Goal: Check status: Check status

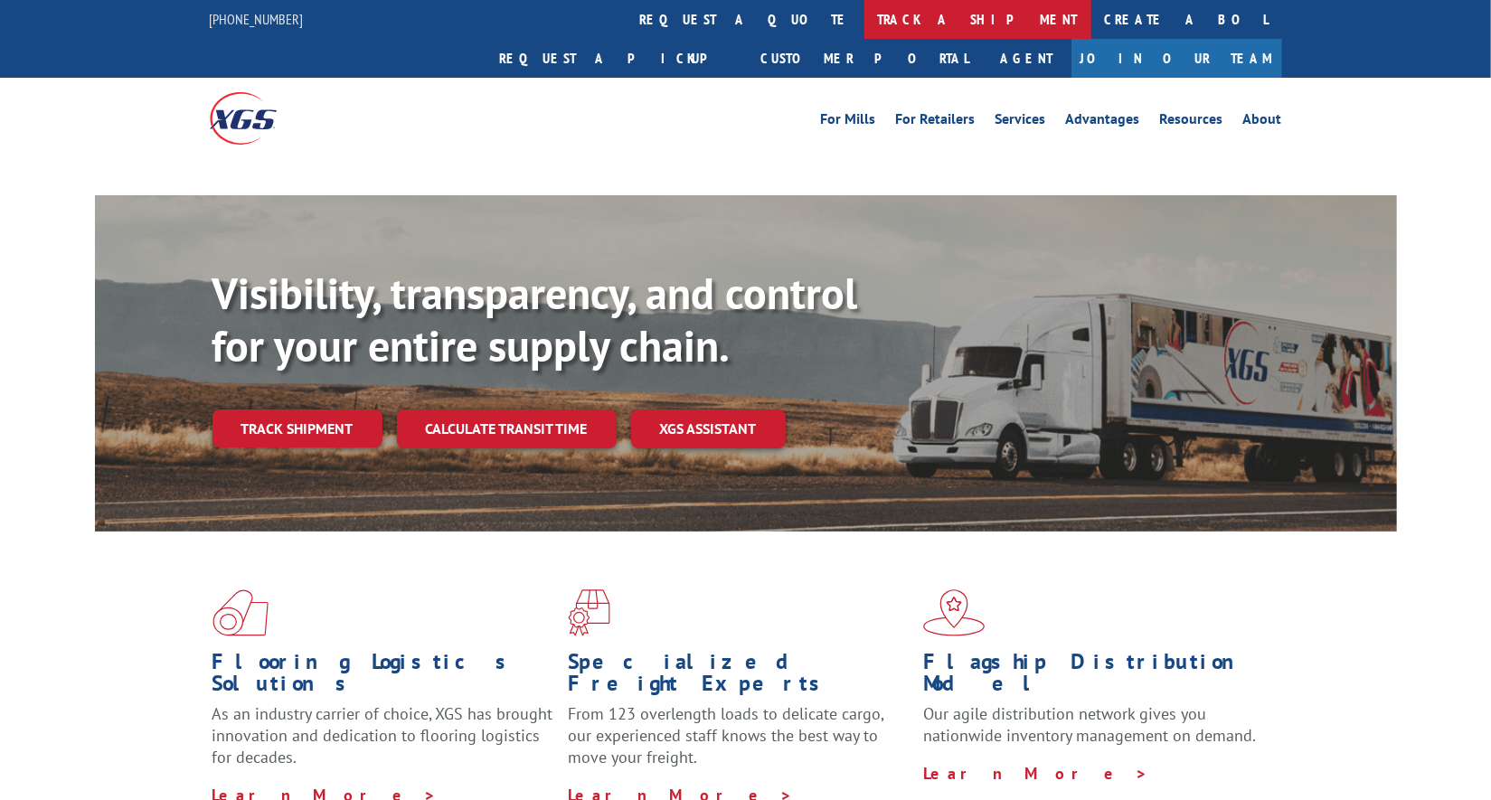
click at [864, 25] on link "track a shipment" at bounding box center [977, 19] width 227 height 39
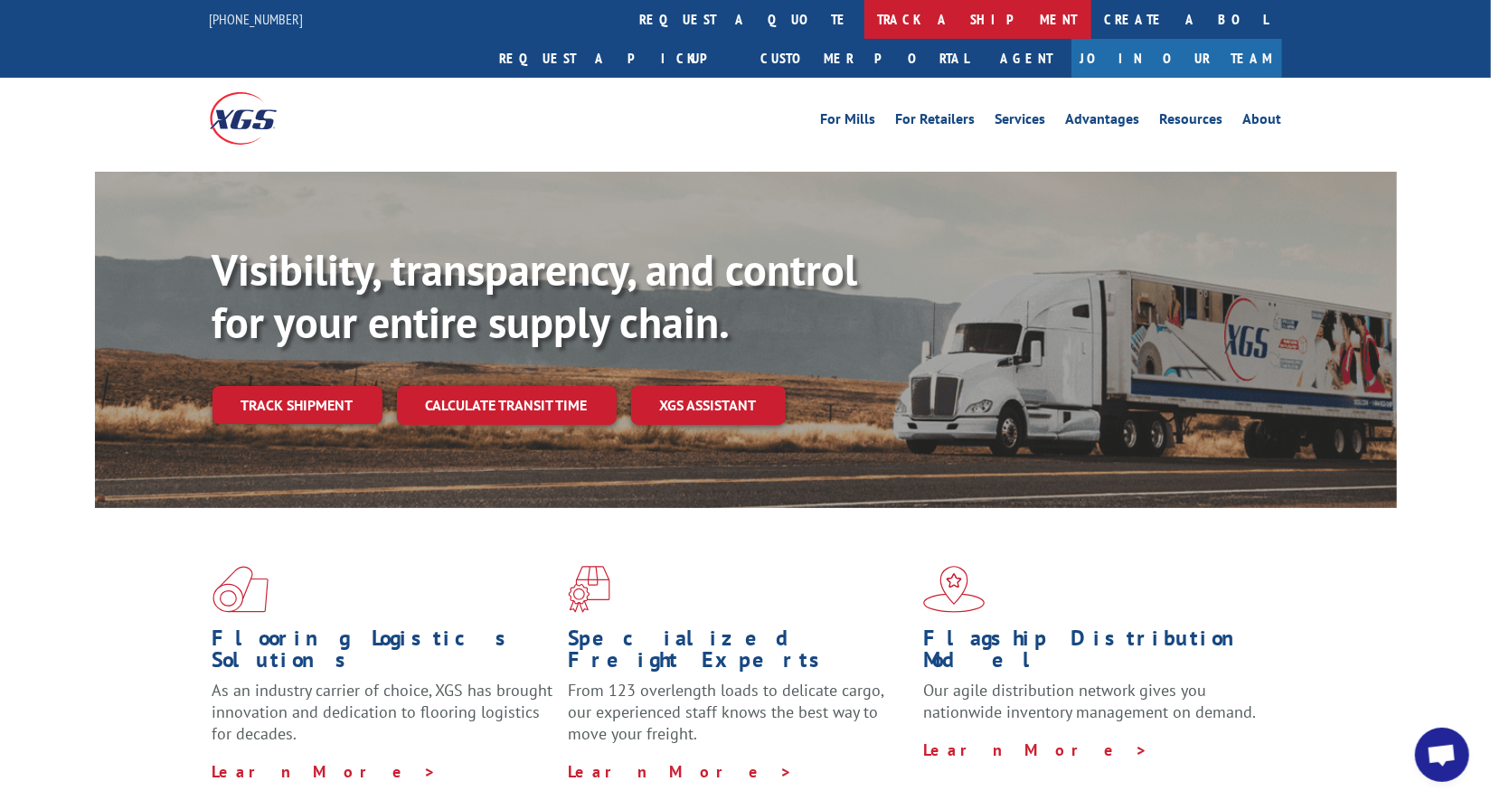
scroll to position [8777, 0]
click at [864, 26] on link "track a shipment" at bounding box center [977, 19] width 227 height 39
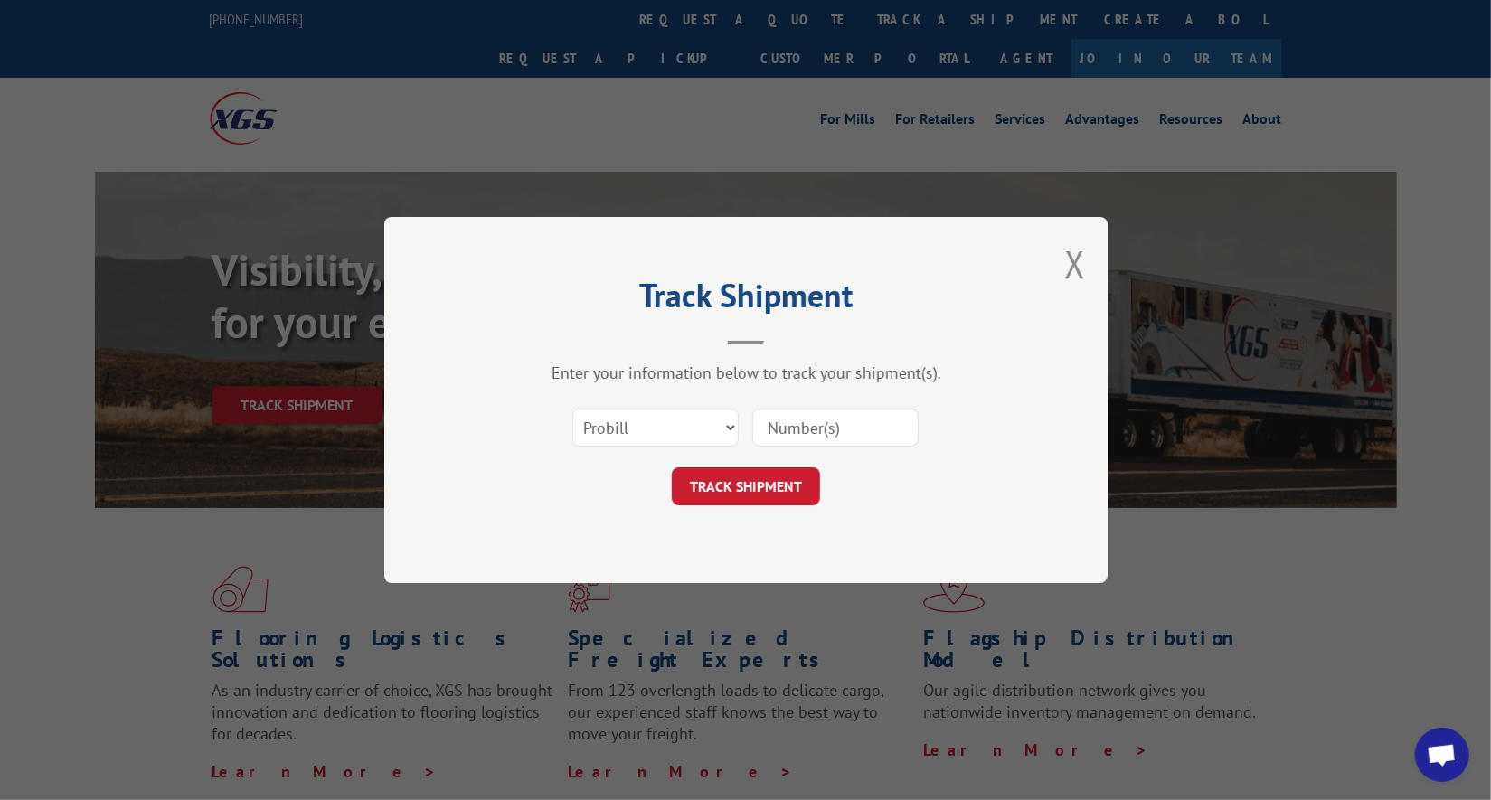
click at [823, 416] on input at bounding box center [835, 428] width 166 height 38
paste input "17564331"
type input "17564331"
click at [795, 474] on button "TRACK SHIPMENT" at bounding box center [746, 486] width 148 height 38
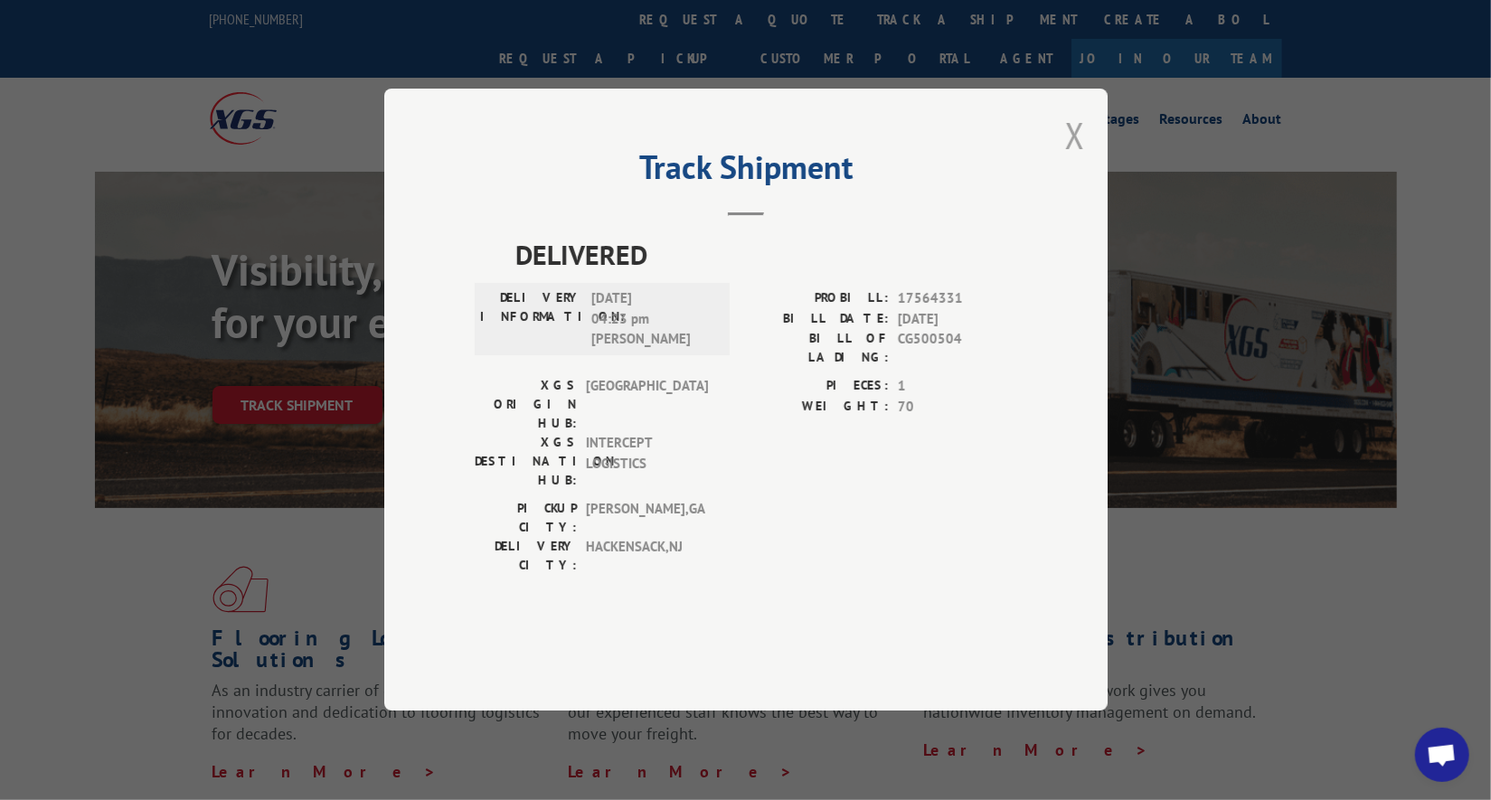
click at [1067, 159] on button "Close modal" at bounding box center [1075, 135] width 20 height 48
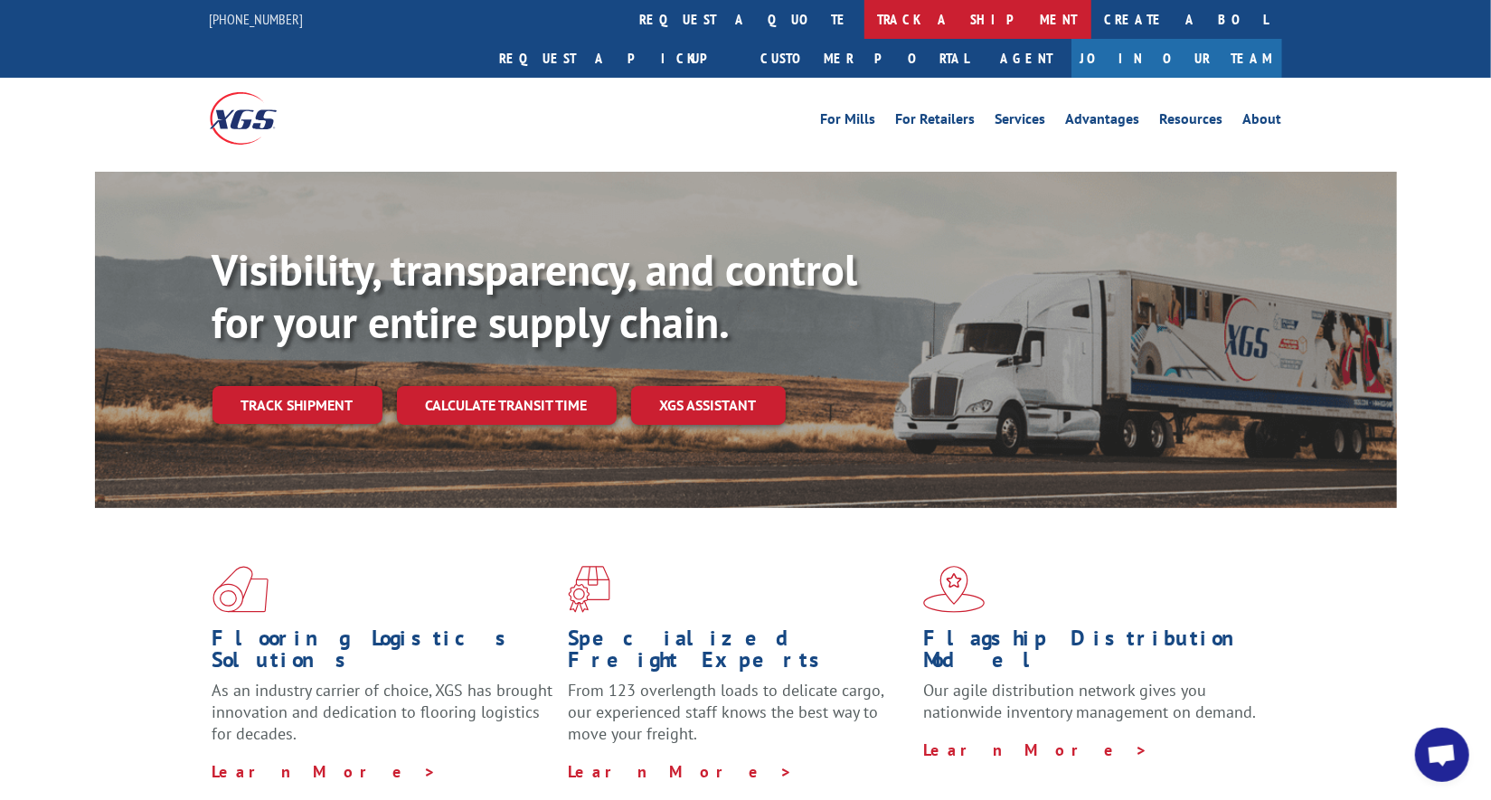
click at [864, 7] on link "track a shipment" at bounding box center [977, 19] width 227 height 39
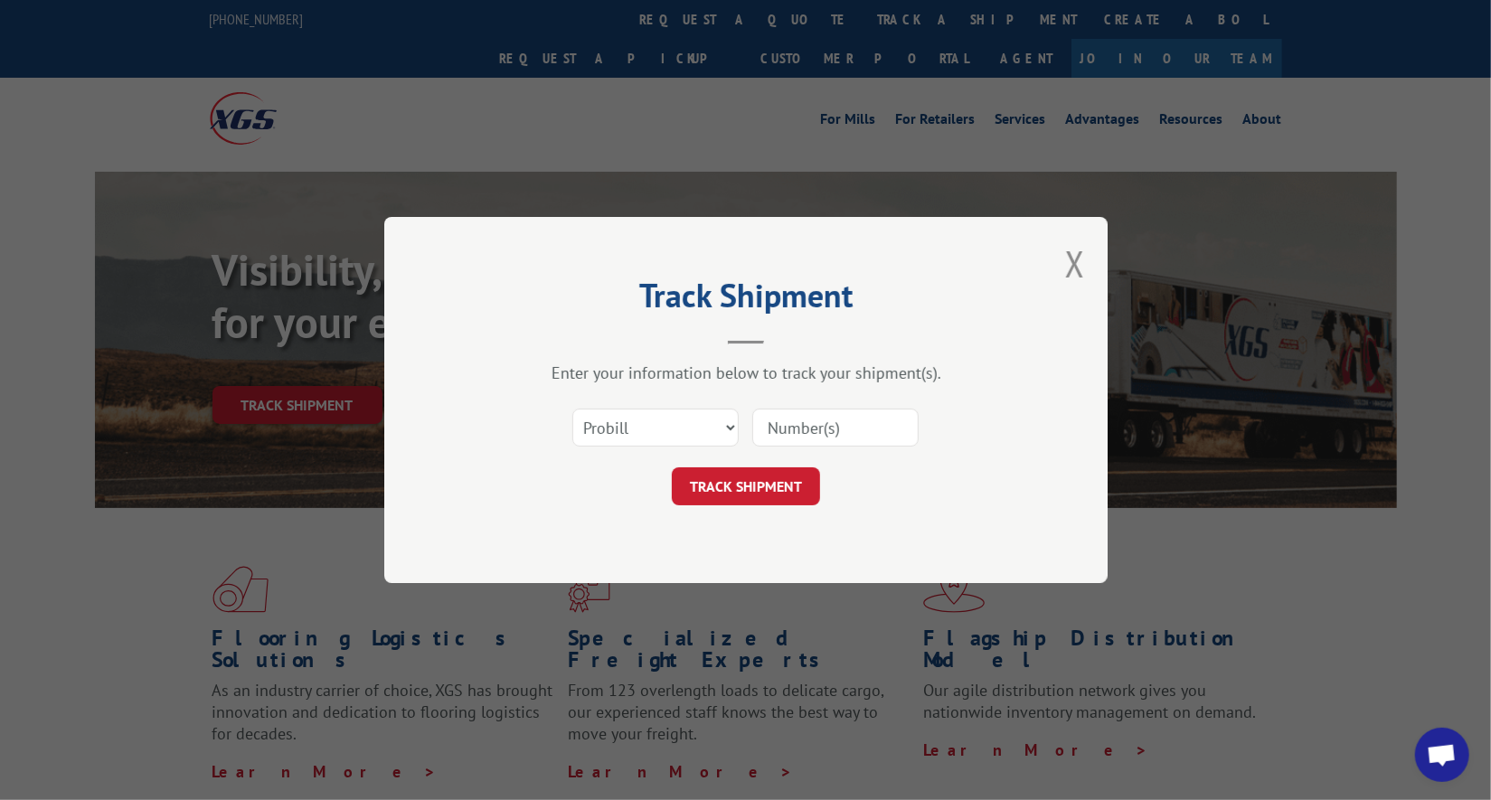
paste input "17564331"
type input "17564331"
click at [785, 491] on button "TRACK SHIPMENT" at bounding box center [746, 486] width 148 height 38
